Goal: Information Seeking & Learning: Check status

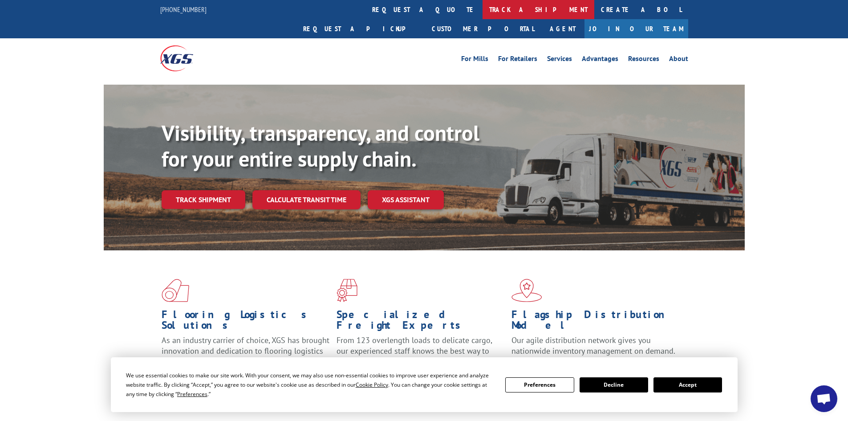
click at [483, 12] on link "track a shipment" at bounding box center [539, 9] width 112 height 19
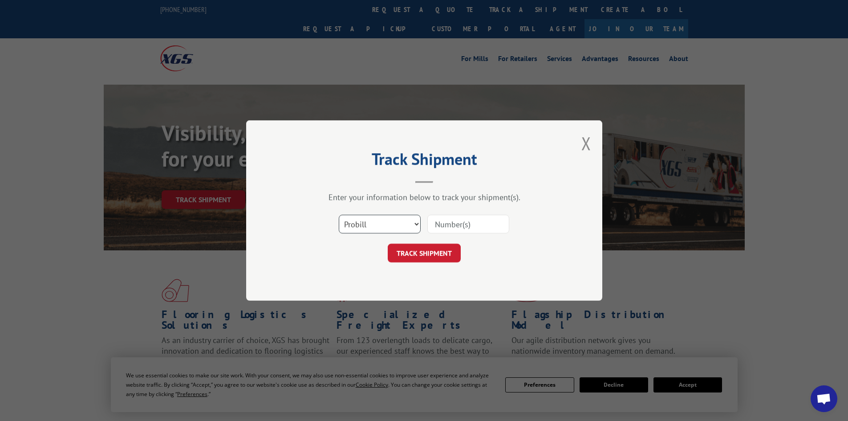
click at [405, 222] on select "Select category... Probill BOL PO" at bounding box center [380, 224] width 82 height 19
select select "bol"
click at [339, 215] on select "Select category... Probill BOL PO" at bounding box center [380, 224] width 82 height 19
click at [459, 221] on input at bounding box center [468, 224] width 82 height 19
paste input "6200037632"
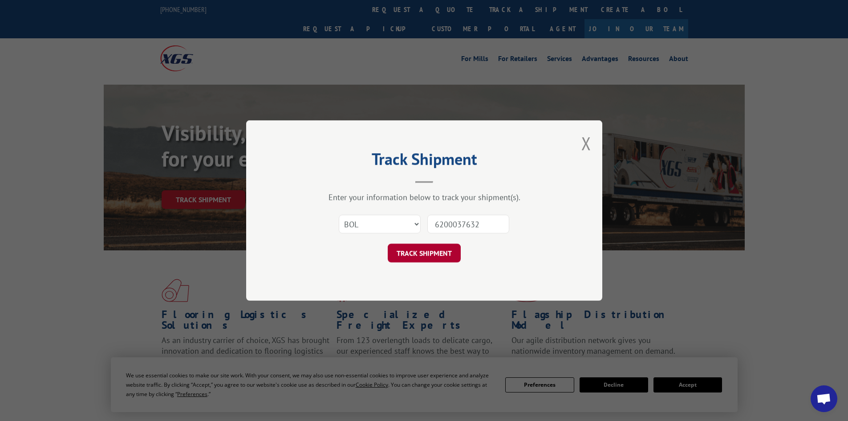
type input "6200037632"
click at [432, 257] on button "TRACK SHIPMENT" at bounding box center [424, 253] width 73 height 19
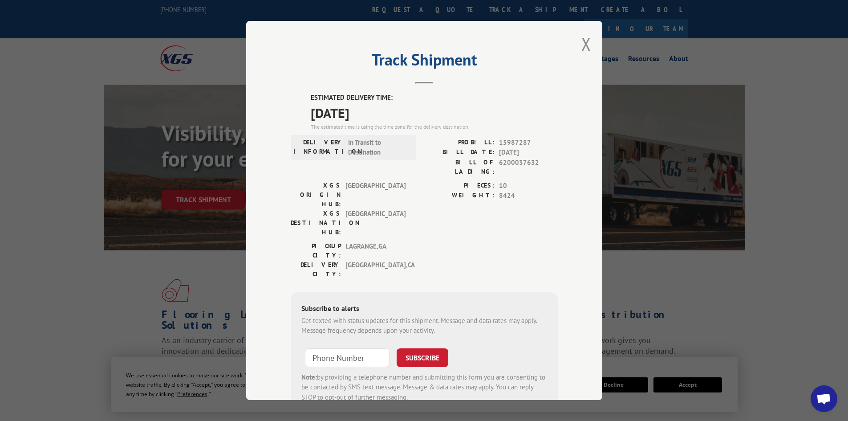
click at [829, 85] on div "Track Shipment ESTIMATED DELIVERY TIME: [DATE] The estimated time is using the …" at bounding box center [424, 210] width 848 height 421
click at [581, 42] on button "Close modal" at bounding box center [586, 44] width 10 height 24
